Goal: Book appointment/travel/reservation

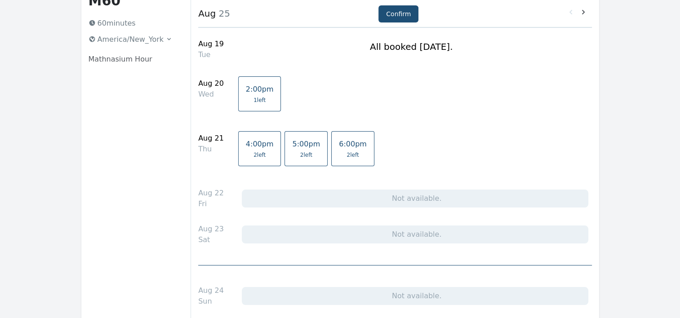
scroll to position [9, 0]
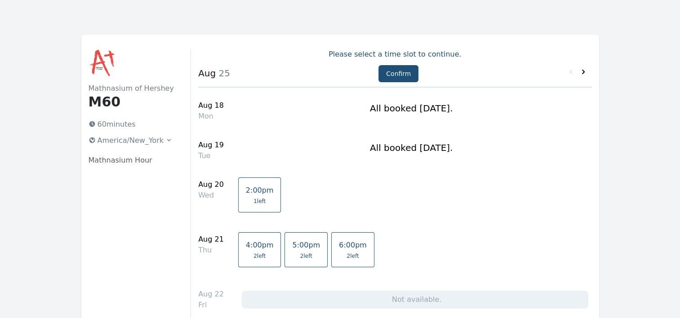
click at [584, 72] on icon at bounding box center [583, 72] width 3 height 4
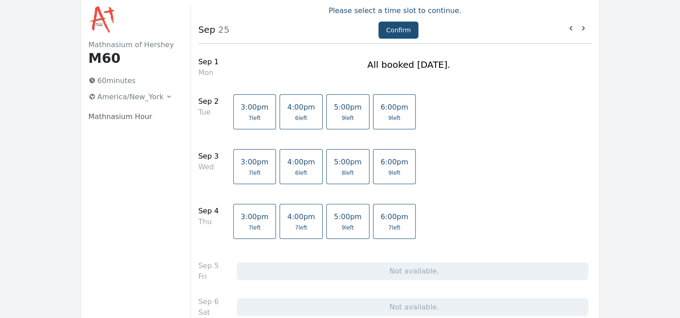
scroll to position [49, 0]
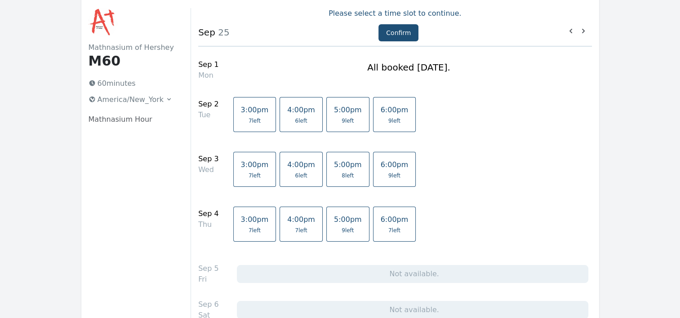
click at [334, 163] on span "5:00pm" at bounding box center [348, 165] width 28 height 9
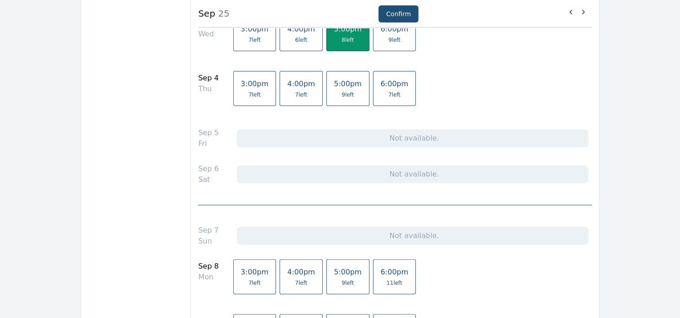
scroll to position [271, 0]
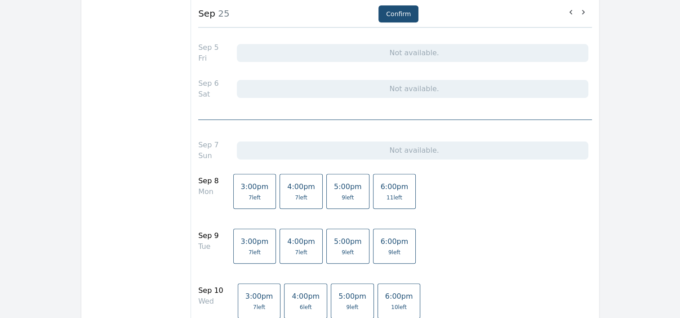
click at [346, 304] on span "9 left" at bounding box center [352, 307] width 12 height 7
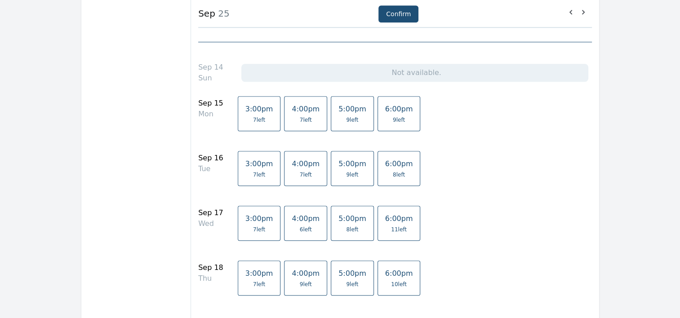
scroll to position [701, 0]
click at [339, 220] on span "5:00pm" at bounding box center [353, 219] width 28 height 9
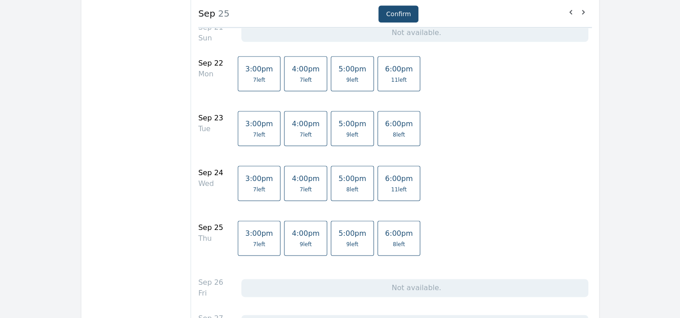
scroll to position [1094, 0]
click at [342, 179] on span "5:00pm" at bounding box center [353, 179] width 28 height 9
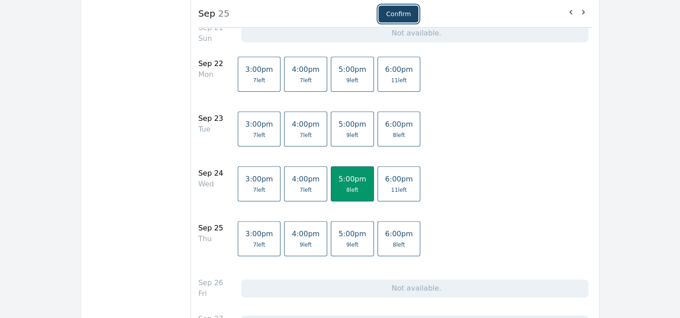
click at [388, 14] on button "Confirm" at bounding box center [399, 13] width 40 height 17
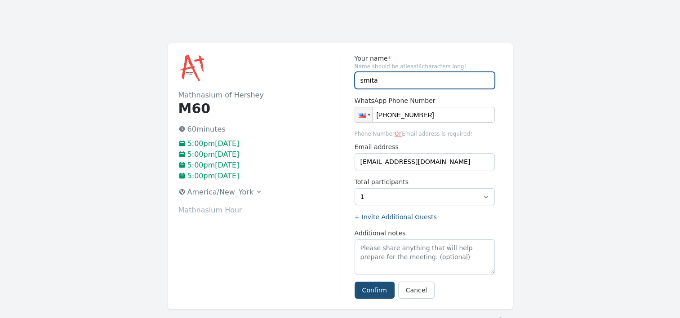
click at [385, 81] on input "smita" at bounding box center [425, 80] width 140 height 17
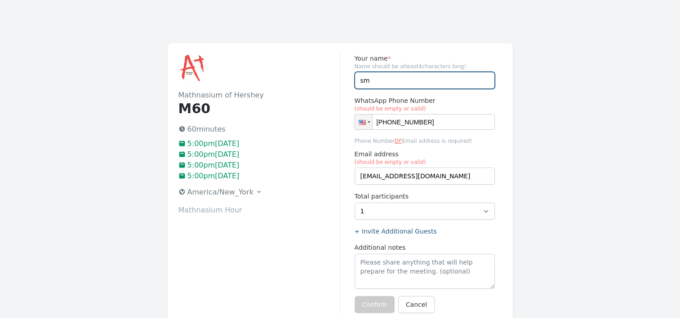
type input "s"
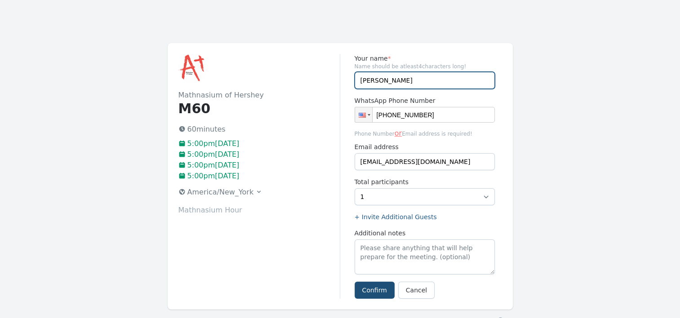
type input "Riya"
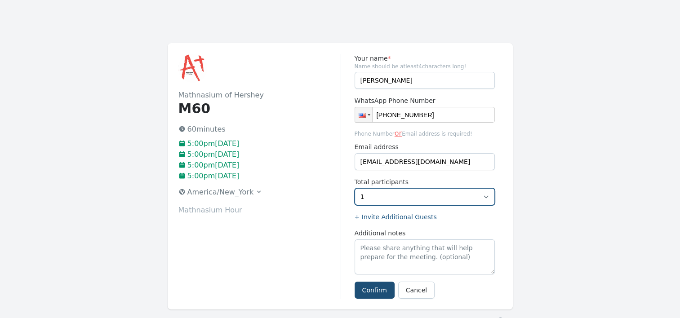
click at [486, 195] on select "1 2 3 4 5 6 7 8" at bounding box center [425, 196] width 140 height 17
select select "2"
click at [355, 188] on select "1 2 3 4 5 6 7 8" at bounding box center [425, 196] width 140 height 17
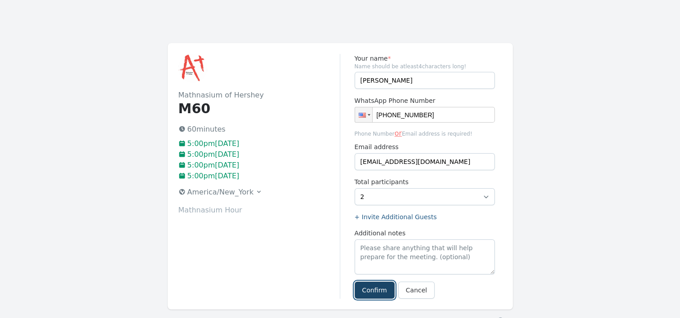
click at [380, 286] on button "Confirm" at bounding box center [375, 290] width 40 height 17
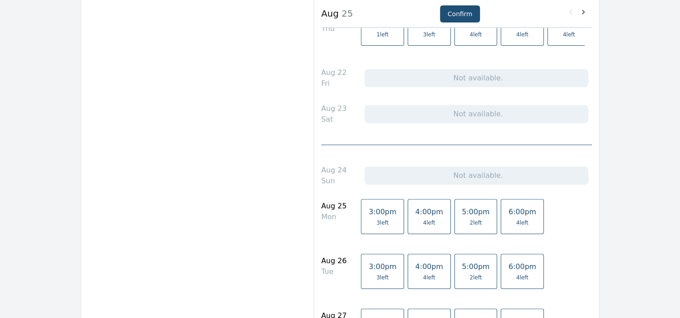
scroll to position [245, 0]
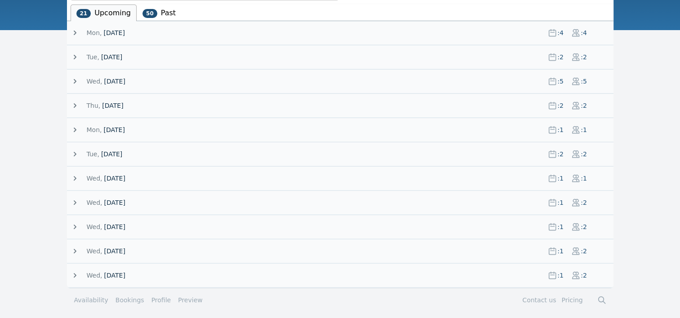
scroll to position [146, 0]
click at [75, 201] on icon at bounding box center [75, 203] width 3 height 4
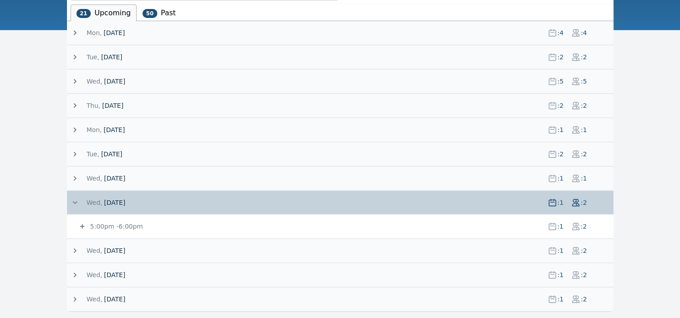
click at [81, 226] on icon at bounding box center [82, 226] width 9 height 9
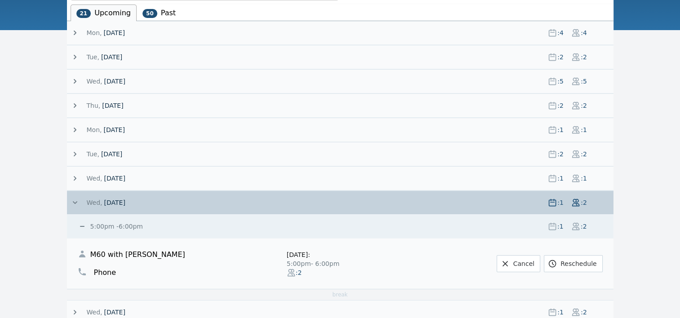
scroll to position [231, 0]
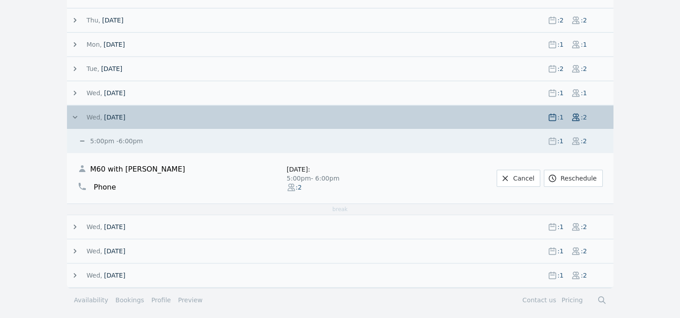
click at [73, 116] on icon at bounding box center [75, 117] width 9 height 9
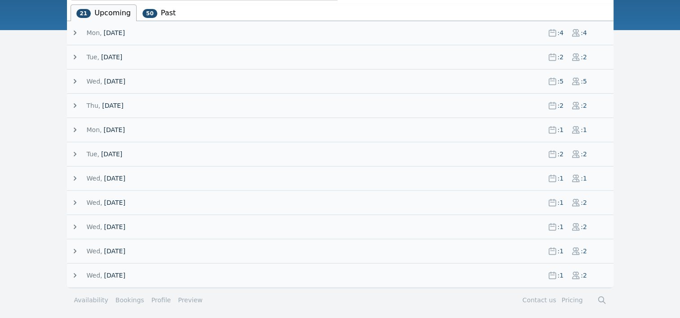
click at [78, 201] on icon at bounding box center [75, 202] width 9 height 9
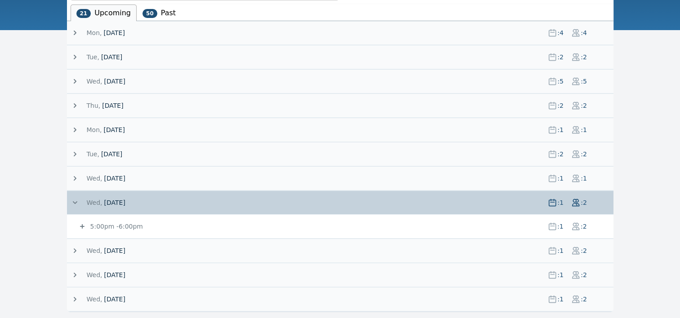
scroll to position [170, 0]
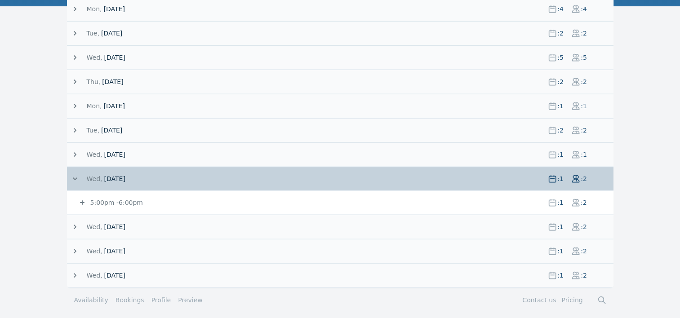
click at [79, 199] on icon at bounding box center [82, 202] width 9 height 9
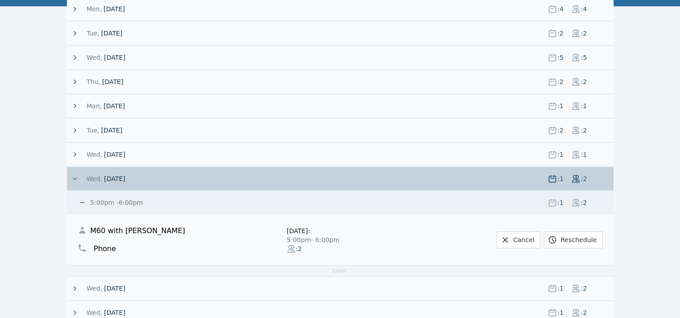
click at [32, 220] on main "All 21 Upcoming 50 Past Mon, 18 August 25 : 4 : 4 3:00pm - 4:00pm : 2 : 2 M60 w…" at bounding box center [340, 169] width 680 height 427
click at [521, 236] on link "Cancel" at bounding box center [519, 240] width 44 height 17
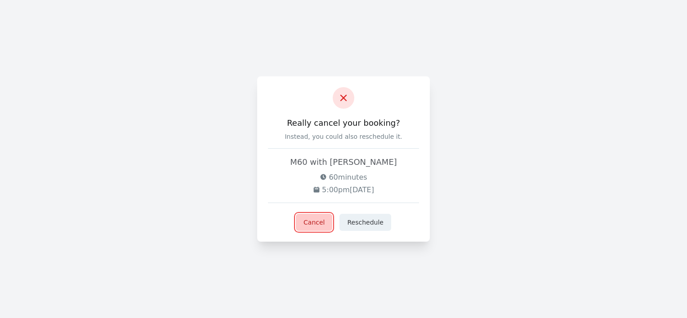
click at [317, 220] on button "Cancel" at bounding box center [314, 222] width 36 height 17
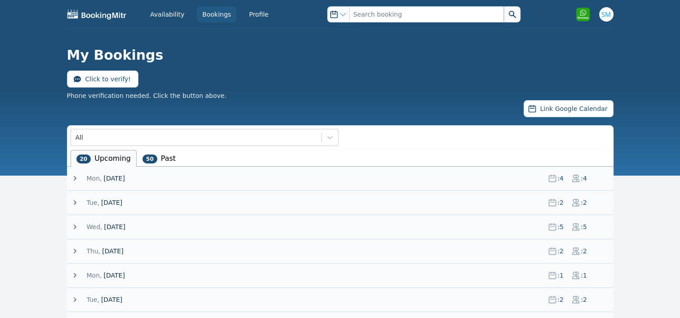
scroll to position [122, 0]
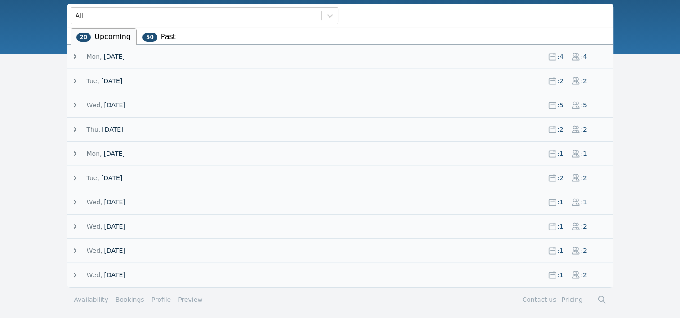
click at [76, 225] on icon at bounding box center [75, 226] width 3 height 4
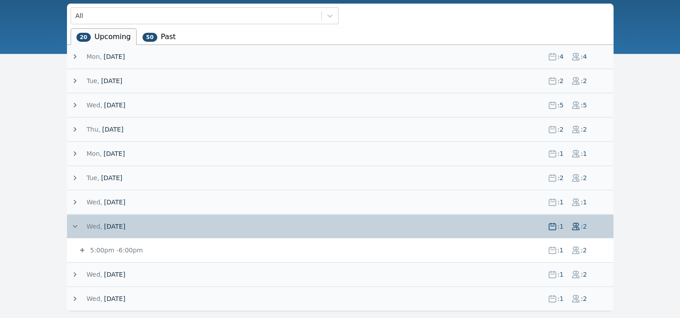
click at [83, 250] on icon at bounding box center [82, 250] width 9 height 9
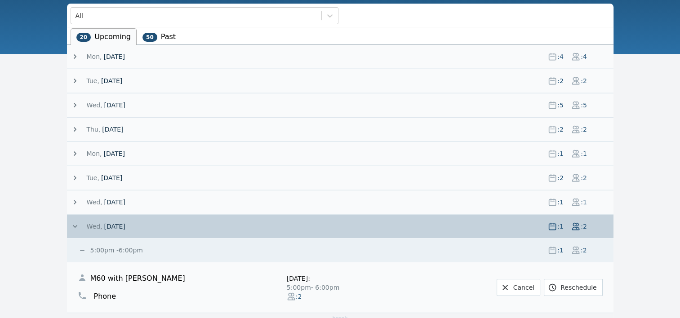
scroll to position [207, 0]
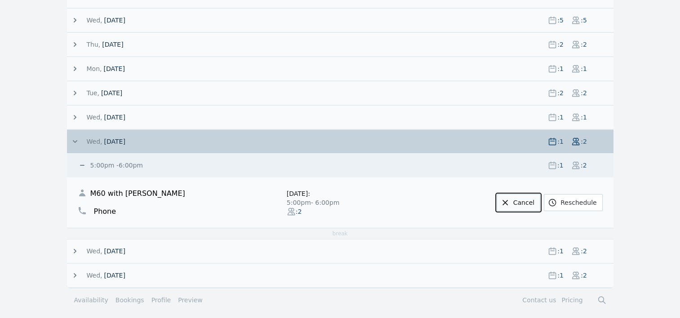
click at [525, 198] on link "Cancel" at bounding box center [519, 202] width 44 height 17
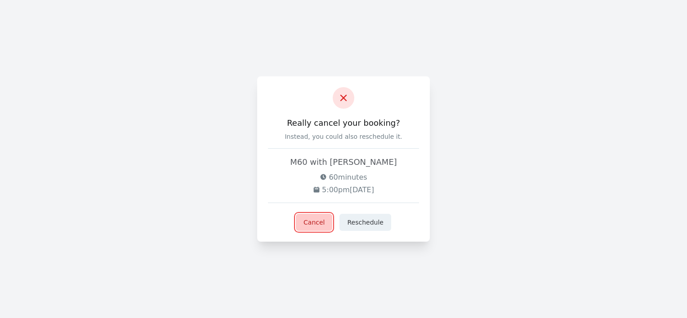
click at [315, 221] on button "Cancel" at bounding box center [314, 222] width 36 height 17
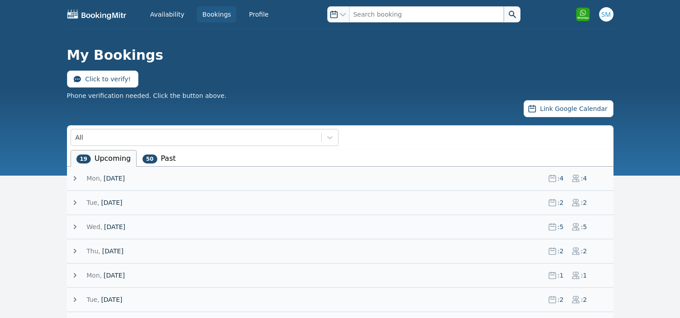
scroll to position [98, 0]
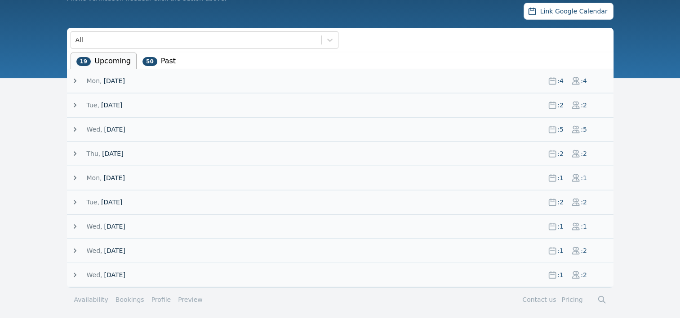
click at [74, 249] on icon at bounding box center [75, 251] width 3 height 4
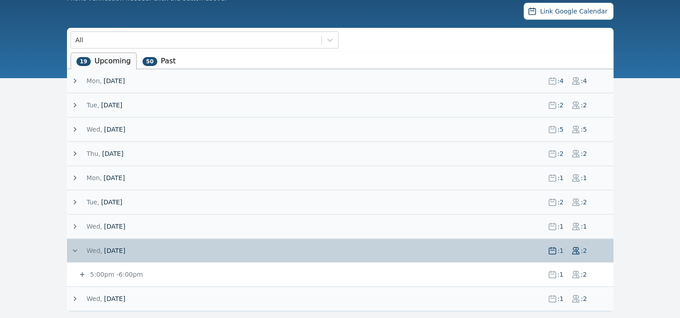
click at [81, 272] on icon at bounding box center [82, 274] width 9 height 9
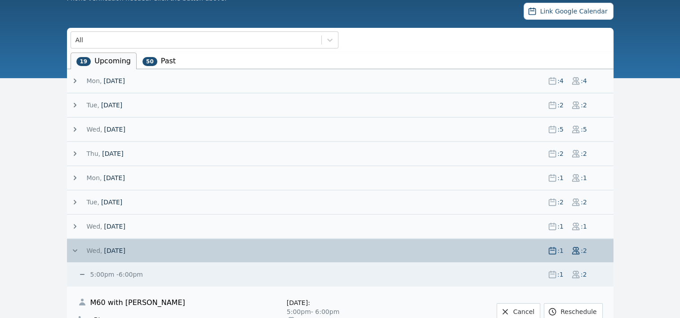
scroll to position [183, 0]
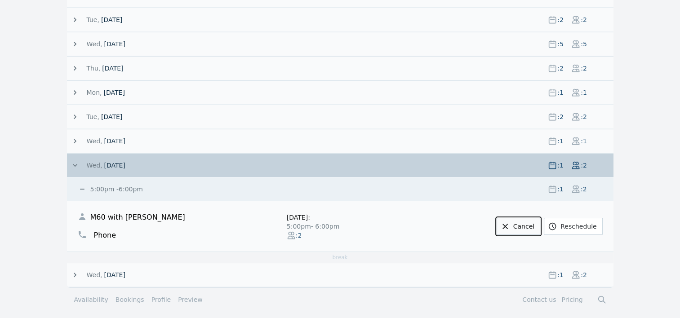
click at [525, 223] on link "Cancel" at bounding box center [519, 226] width 44 height 17
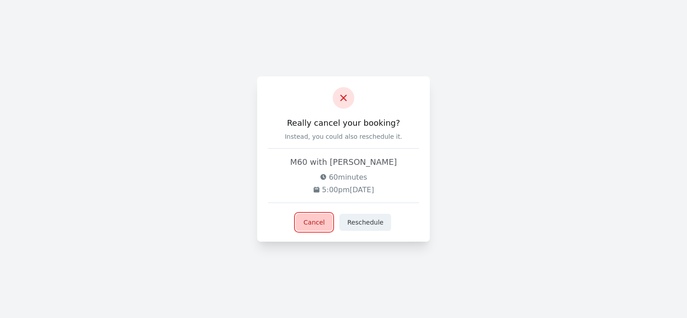
click at [311, 223] on button "Cancel" at bounding box center [314, 222] width 36 height 17
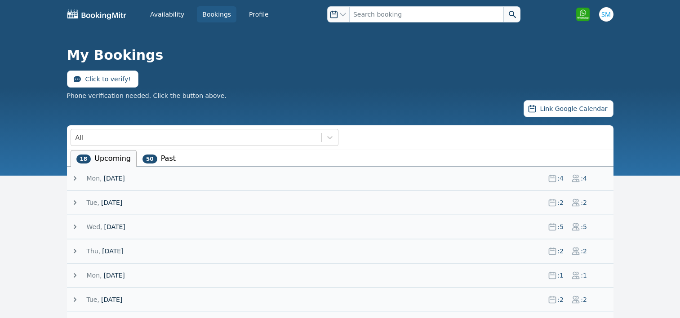
scroll to position [74, 0]
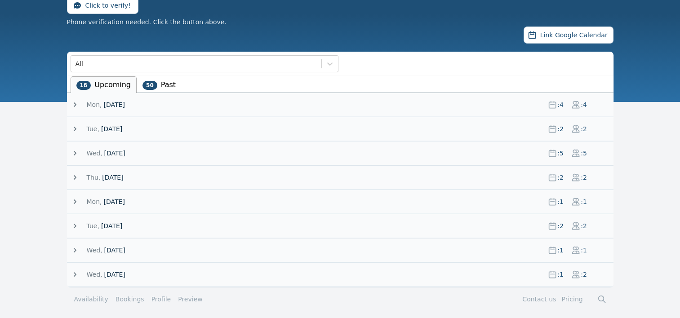
click at [76, 272] on icon at bounding box center [75, 274] width 9 height 9
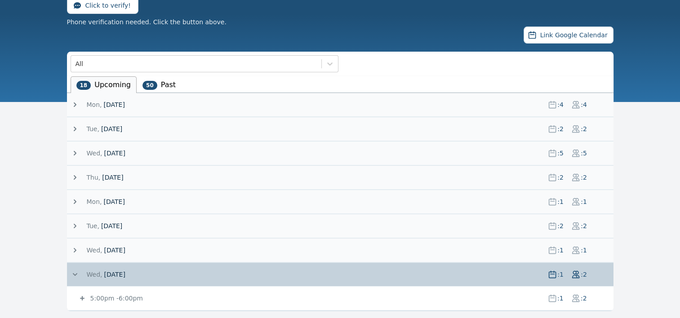
click at [80, 296] on icon at bounding box center [82, 298] width 4 height 4
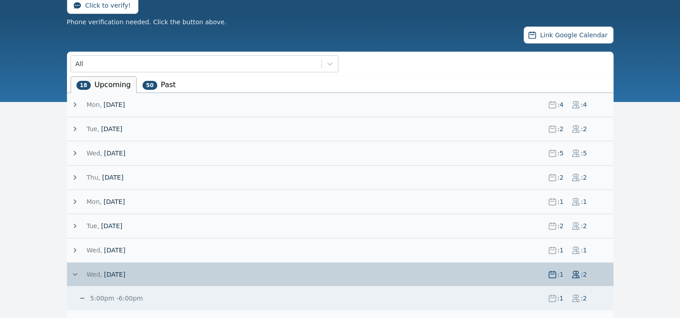
scroll to position [159, 0]
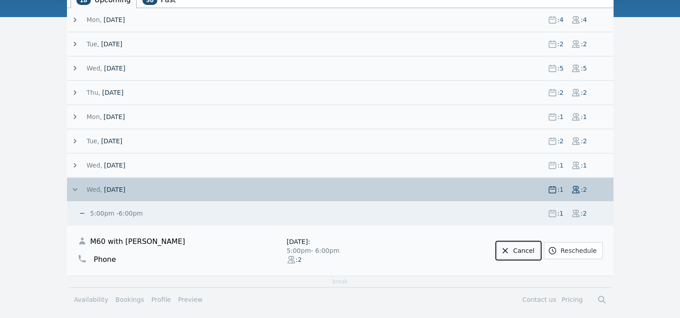
click at [533, 245] on link "Cancel" at bounding box center [519, 250] width 44 height 17
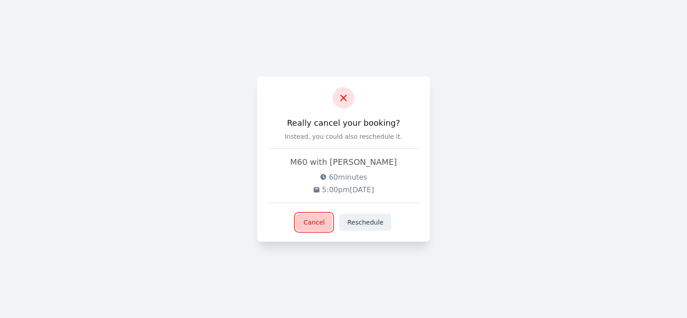
click at [316, 223] on button "Cancel" at bounding box center [314, 222] width 36 height 17
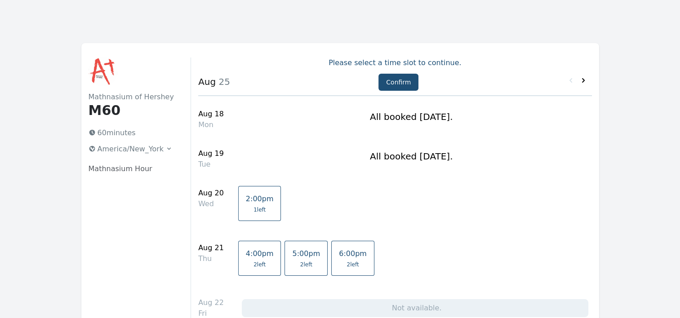
click at [588, 80] on icon at bounding box center [583, 80] width 9 height 9
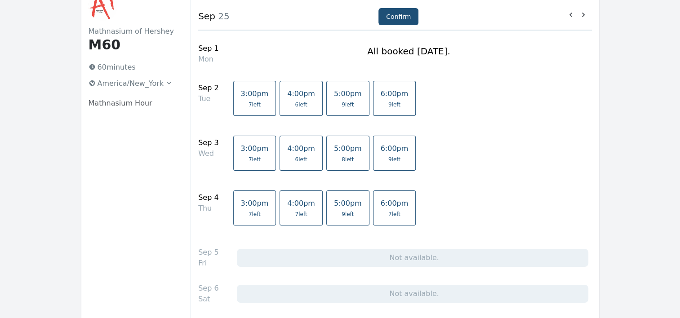
scroll to position [64, 0]
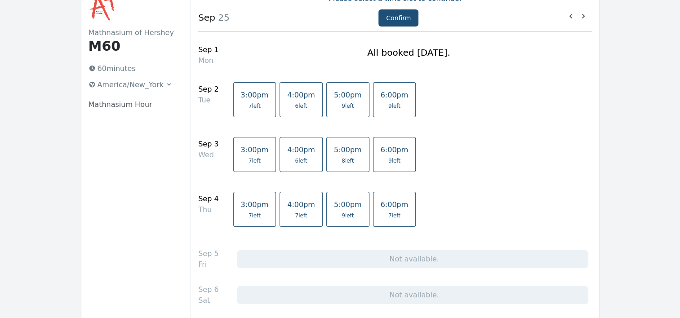
click at [342, 157] on span "8 left" at bounding box center [348, 160] width 12 height 7
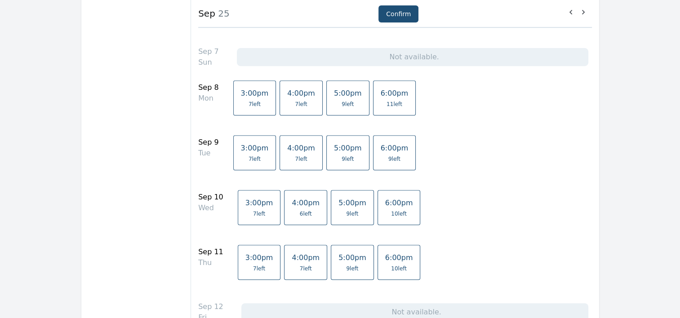
scroll to position [363, 0]
click at [339, 207] on span "5:00pm" at bounding box center [353, 204] width 28 height 9
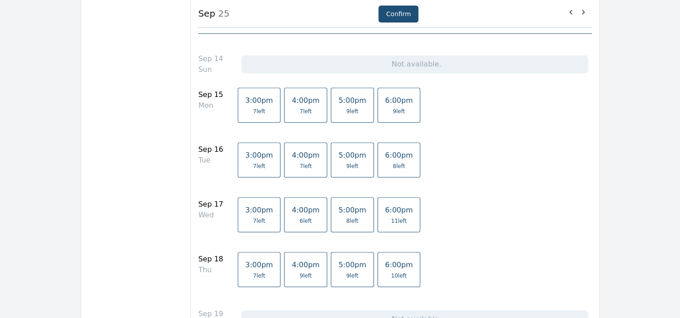
scroll to position [709, 0]
click at [346, 219] on span "8 left" at bounding box center [352, 222] width 12 height 7
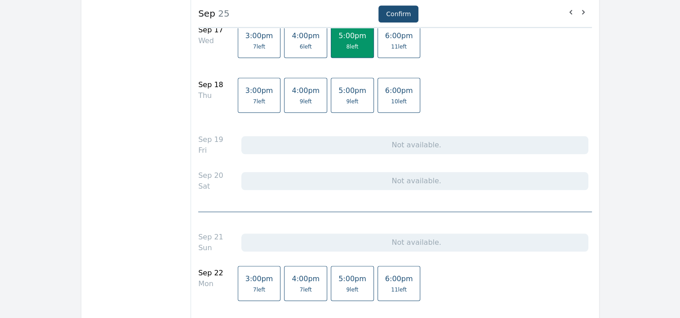
scroll to position [1066, 0]
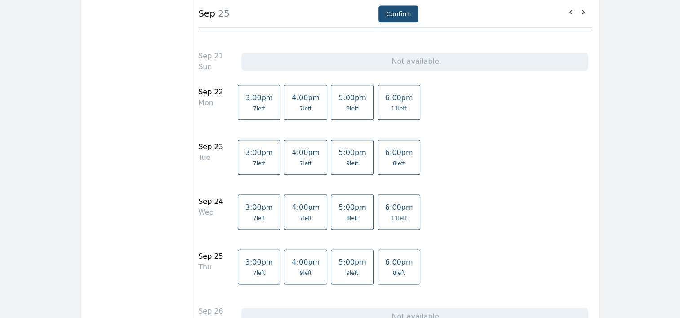
click at [346, 215] on span "8 left" at bounding box center [352, 218] width 12 height 7
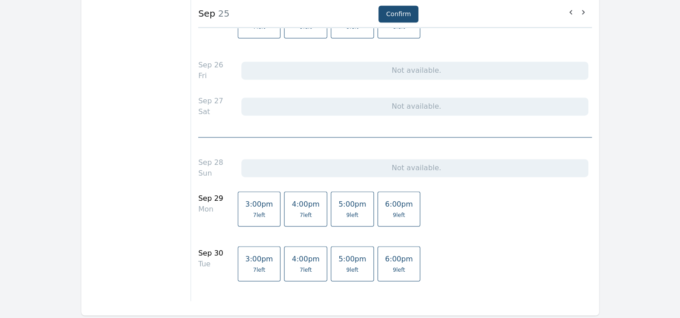
scroll to position [1311, 0]
click at [401, 16] on button "Confirm" at bounding box center [399, 13] width 40 height 17
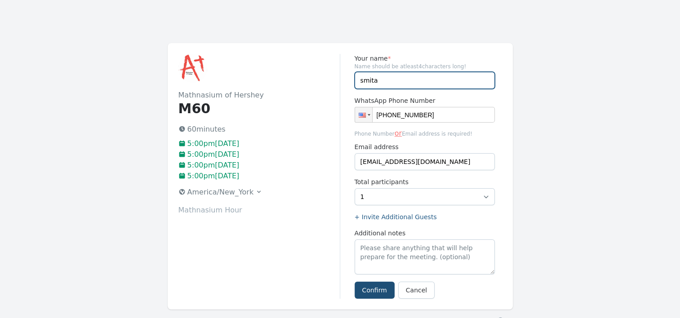
click at [388, 81] on input "smita" at bounding box center [425, 80] width 140 height 17
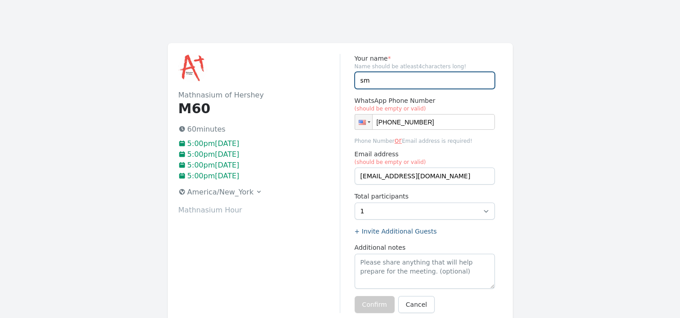
type input "s"
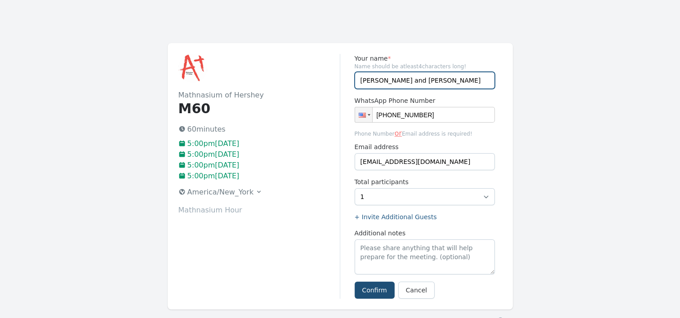
type input "[PERSON_NAME]"
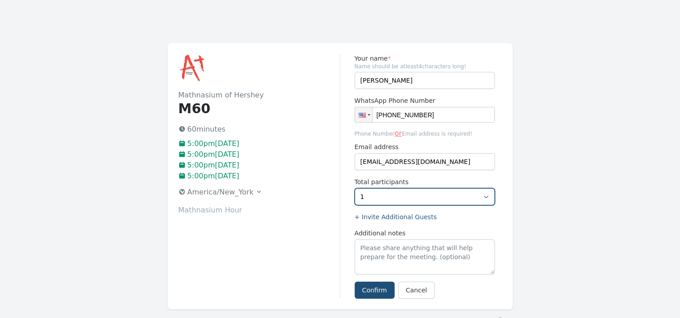
click at [488, 195] on select "1 2 3 4 5 6 7 8" at bounding box center [425, 196] width 140 height 17
select select "2"
click at [355, 188] on select "1 2 3 4 5 6 7 8" at bounding box center [425, 196] width 140 height 17
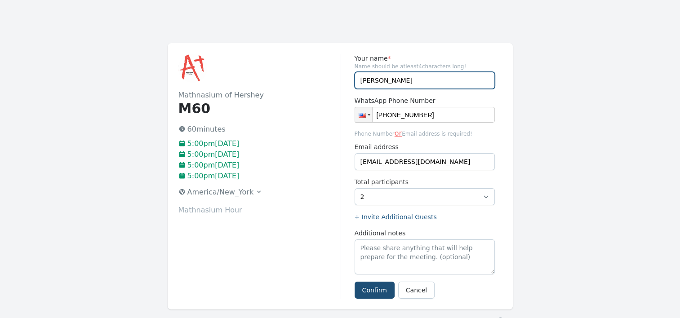
click at [383, 84] on input "[PERSON_NAME]" at bounding box center [425, 80] width 140 height 17
type input "[PERSON_NAME] and [PERSON_NAME]"
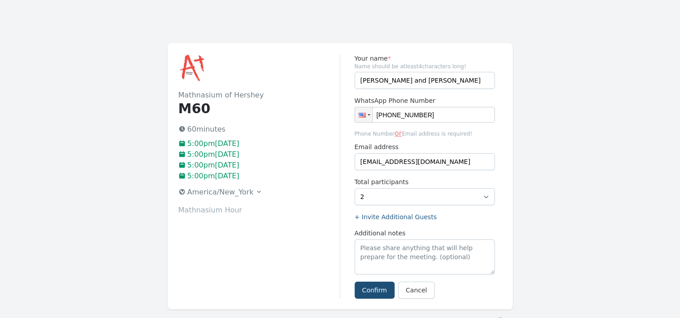
click at [496, 228] on div "Your name * Name should be atleast 4 characters long! [PERSON_NAME] and [PERSON…" at bounding box center [421, 176] width 162 height 245
click at [304, 246] on div "Mathnasium of Hershey M60 60 minutes 5:00pm, Wednesday 03 September 2025 5:00pm…" at bounding box center [260, 176] width 162 height 245
click at [380, 291] on button "Confirm" at bounding box center [375, 290] width 40 height 17
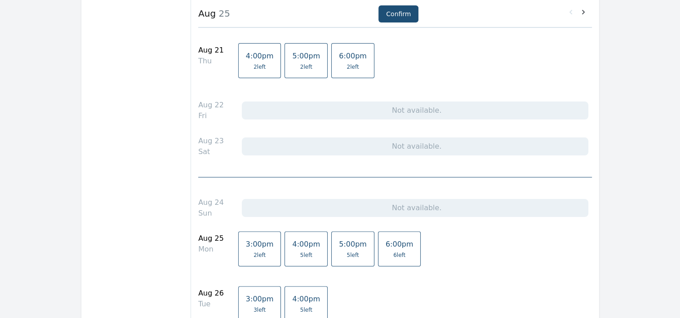
scroll to position [183, 0]
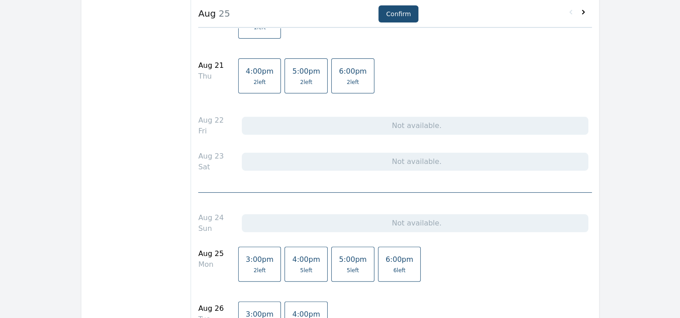
click at [585, 13] on icon at bounding box center [583, 12] width 3 height 4
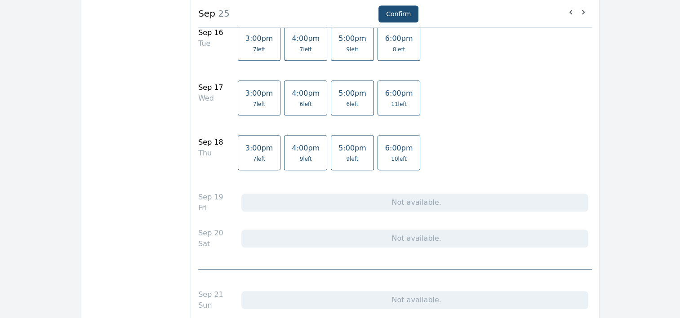
scroll to position [825, 0]
click at [339, 152] on span "5:00pm" at bounding box center [353, 150] width 28 height 9
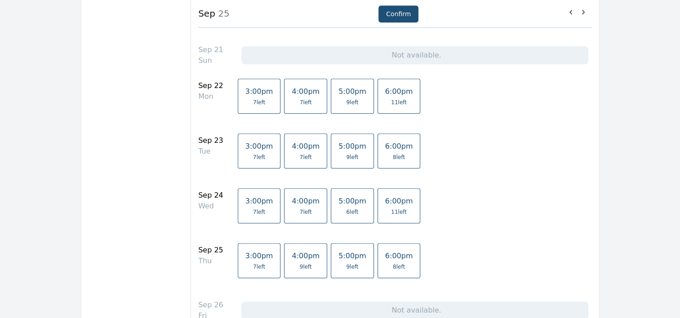
scroll to position [1072, 0]
click at [340, 259] on link "5:00pm 9 left" at bounding box center [352, 260] width 43 height 35
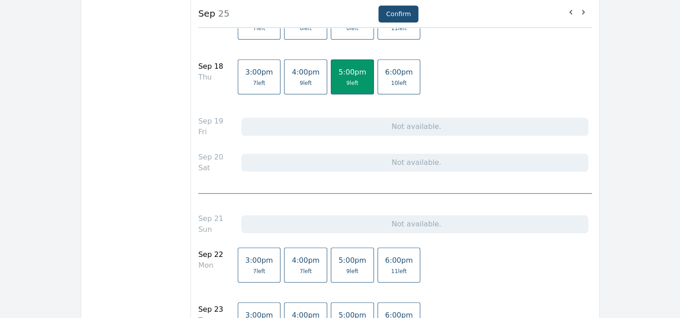
scroll to position [904, 0]
click at [397, 13] on button "Confirm" at bounding box center [399, 13] width 40 height 17
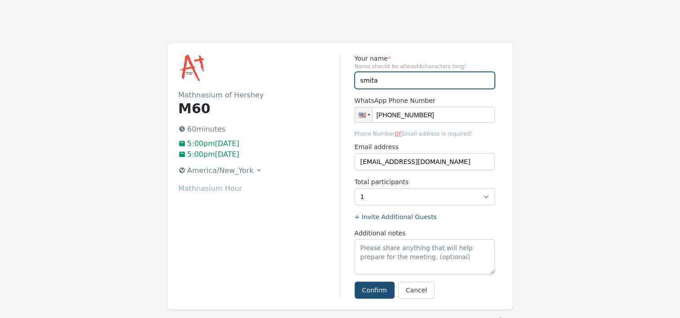
click at [385, 83] on input "smita" at bounding box center [425, 80] width 140 height 17
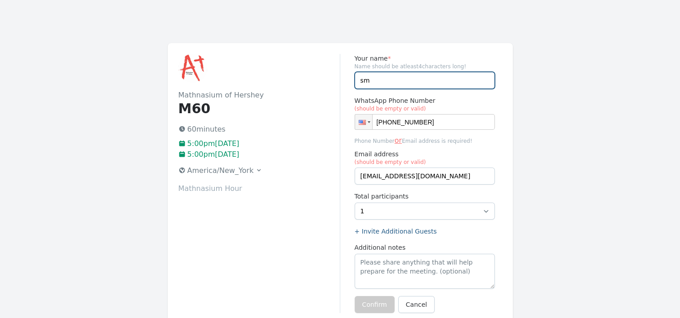
type input "s"
type input "[PERSON_NAME] and [PERSON_NAME]"
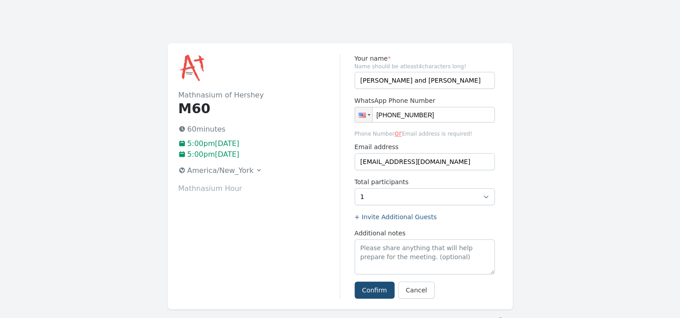
click at [314, 211] on div "Mathnasium of Hershey M60 60 minutes 5:00pm[DATE] 5:00pm[DATE] [GEOGRAPHIC_DATA…" at bounding box center [260, 176] width 162 height 245
click at [485, 194] on select "1 2 3 4 5 6 7 8 9" at bounding box center [425, 196] width 140 height 17
select select "2"
click at [355, 188] on select "1 2 3 4 5 6 7 8 9" at bounding box center [425, 196] width 140 height 17
click at [375, 291] on button "Confirm" at bounding box center [375, 290] width 40 height 17
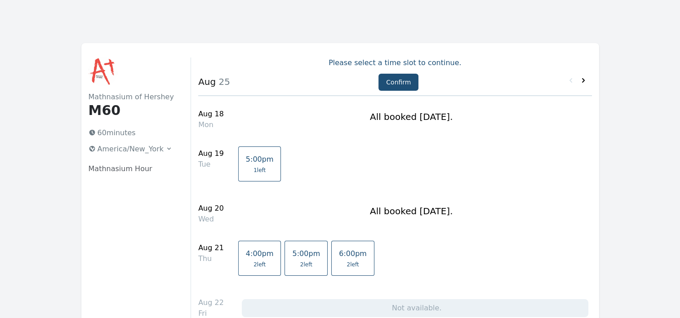
click at [586, 82] on icon at bounding box center [583, 80] width 9 height 9
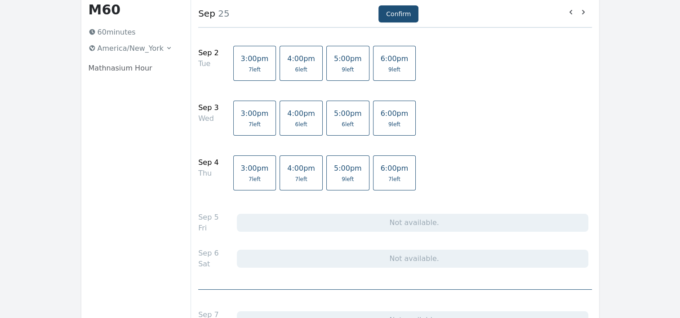
scroll to position [246, 0]
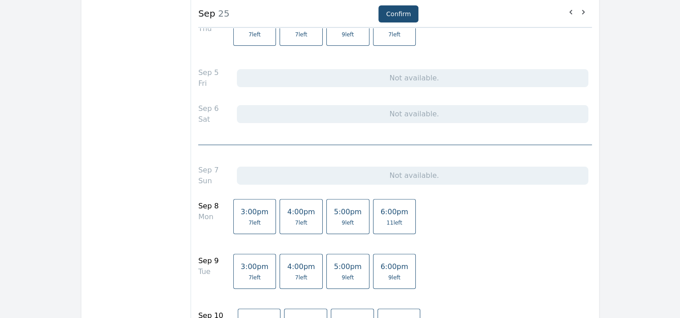
click at [334, 219] on span "9 left" at bounding box center [348, 222] width 28 height 7
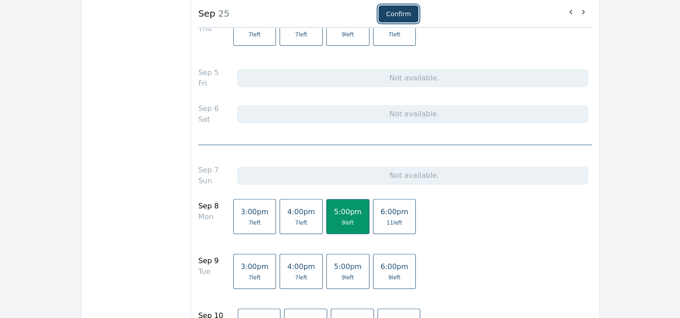
click at [402, 13] on button "Confirm" at bounding box center [399, 13] width 40 height 17
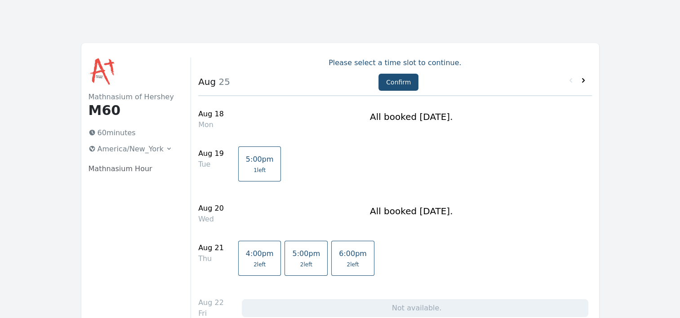
click at [585, 81] on icon at bounding box center [583, 80] width 3 height 4
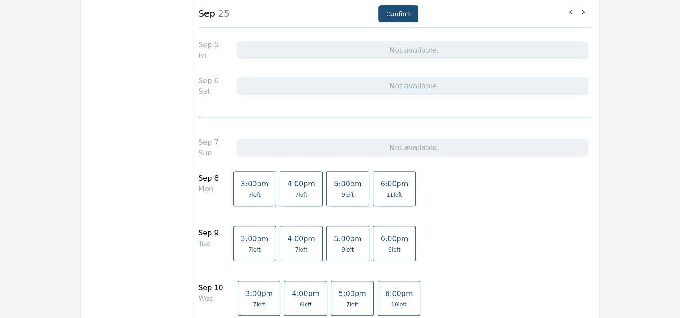
scroll to position [277, 0]
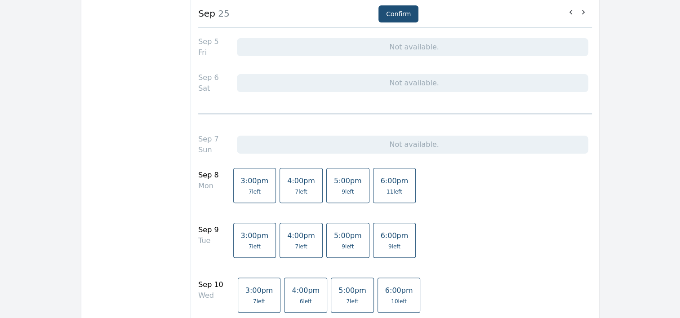
click at [328, 187] on link "5:00pm 9 left" at bounding box center [347, 185] width 43 height 35
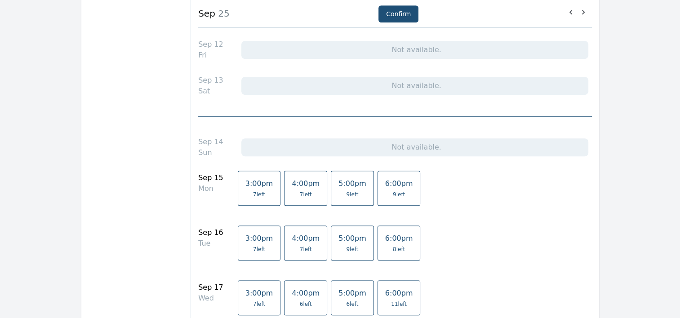
scroll to position [626, 0]
click at [339, 192] on span "9 left" at bounding box center [353, 195] width 28 height 7
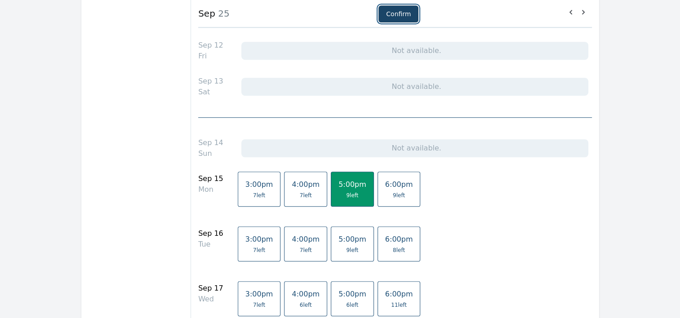
click at [397, 10] on button "Confirm" at bounding box center [399, 13] width 40 height 17
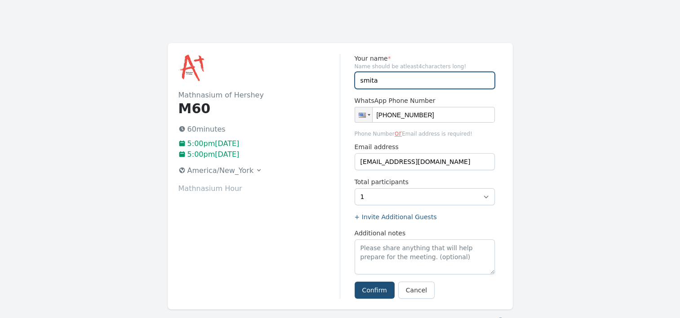
click at [382, 81] on input "smita" at bounding box center [425, 80] width 140 height 17
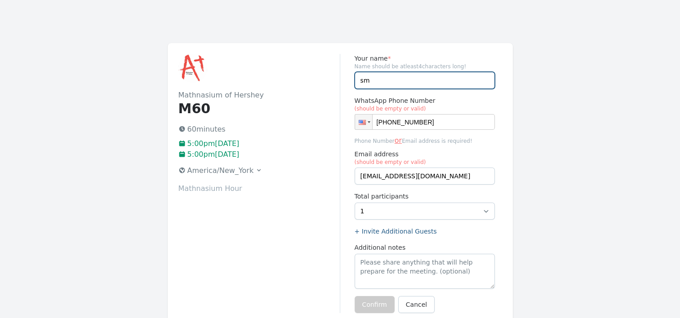
type input "s"
type input "[PERSON_NAME] and [PERSON_NAME]"
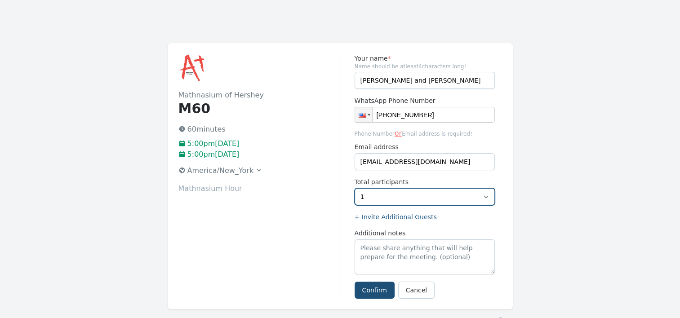
click at [488, 196] on select "1 2 3 4 5 6 7 8 9" at bounding box center [425, 196] width 140 height 17
select select "2"
click at [355, 188] on select "1 2 3 4 5 6 7 8 9" at bounding box center [425, 196] width 140 height 17
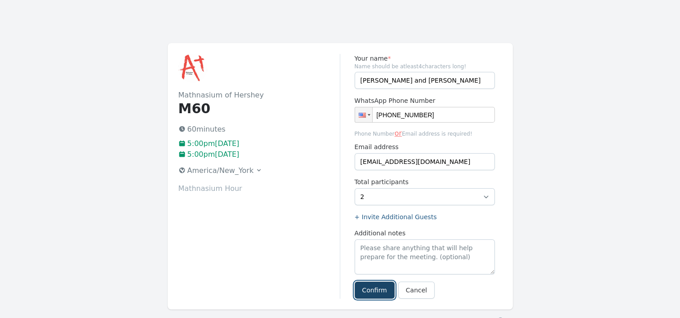
click at [376, 293] on button "Confirm" at bounding box center [375, 290] width 40 height 17
